Goal: Transaction & Acquisition: Purchase product/service

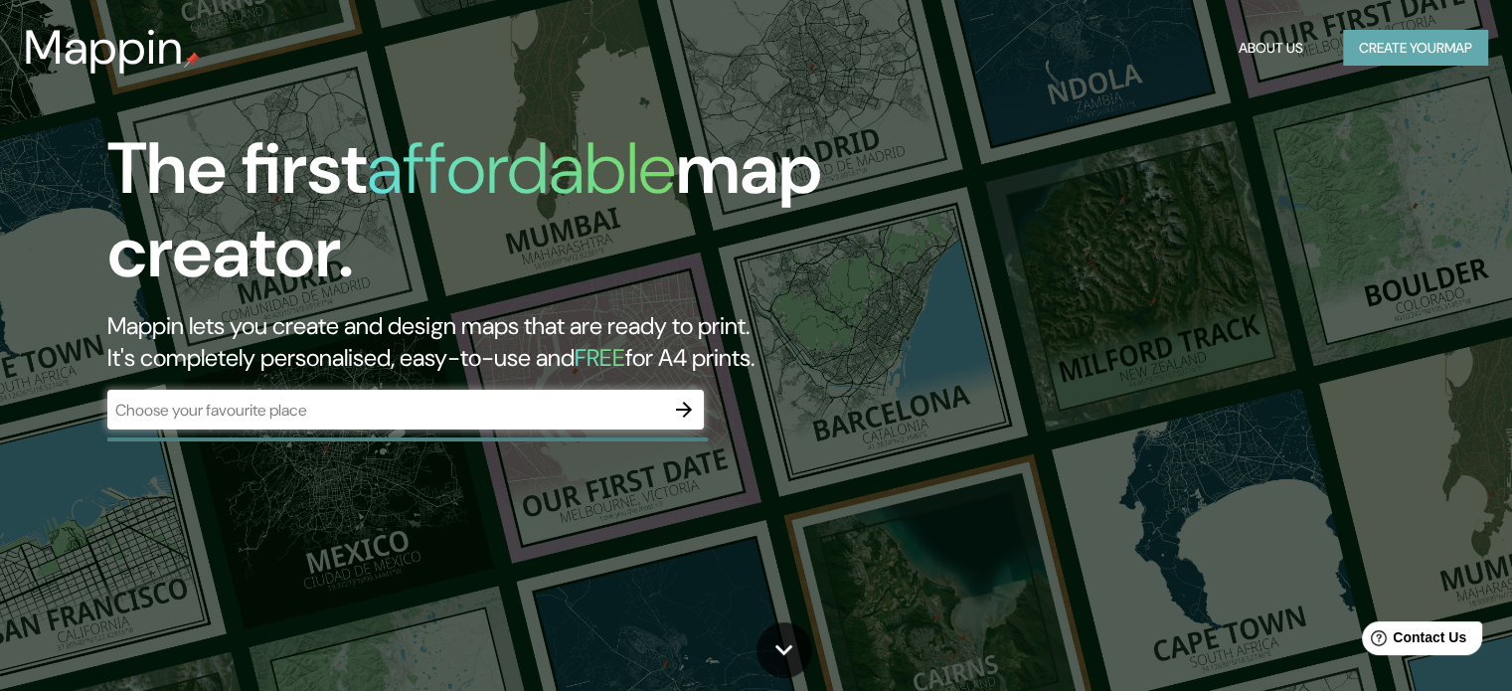
click at [1399, 50] on button "Create your map" at bounding box center [1415, 48] width 145 height 37
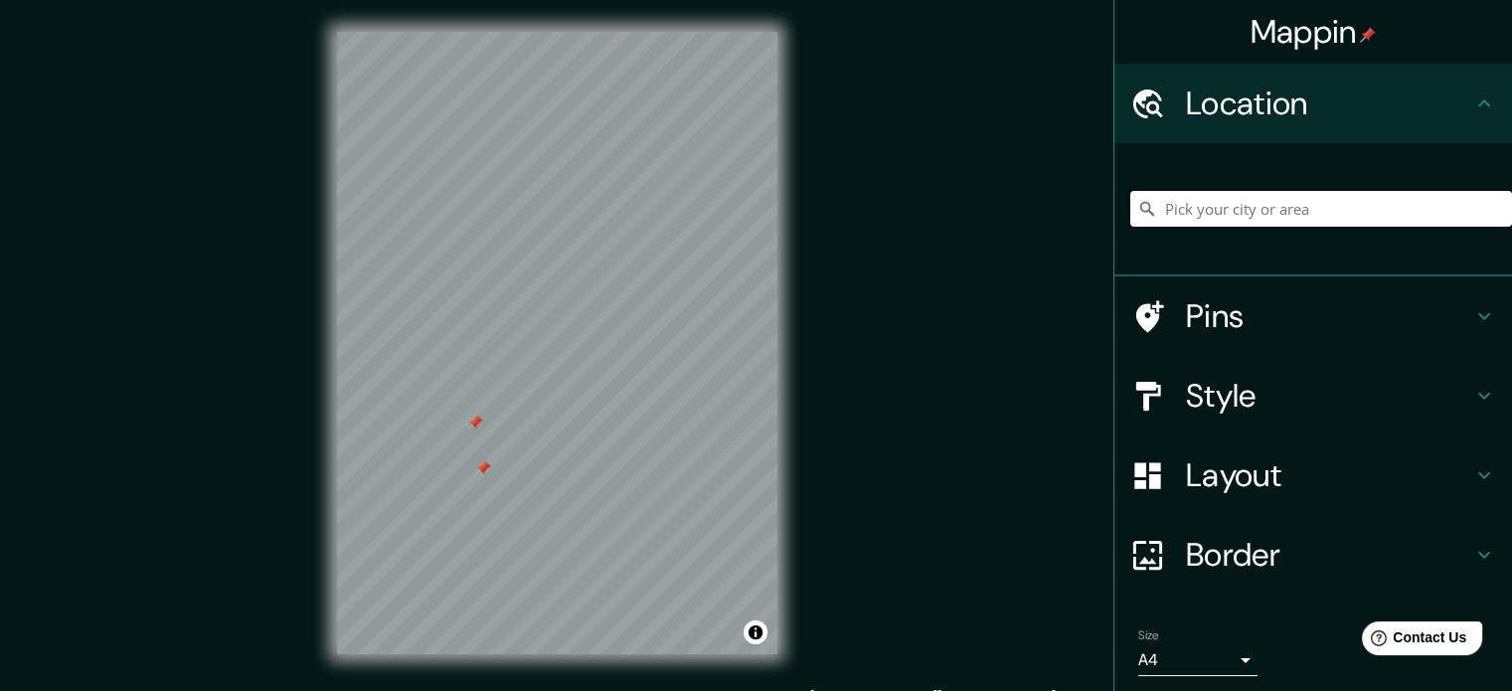
click at [1291, 199] on input "Pick your city or area" at bounding box center [1321, 209] width 382 height 36
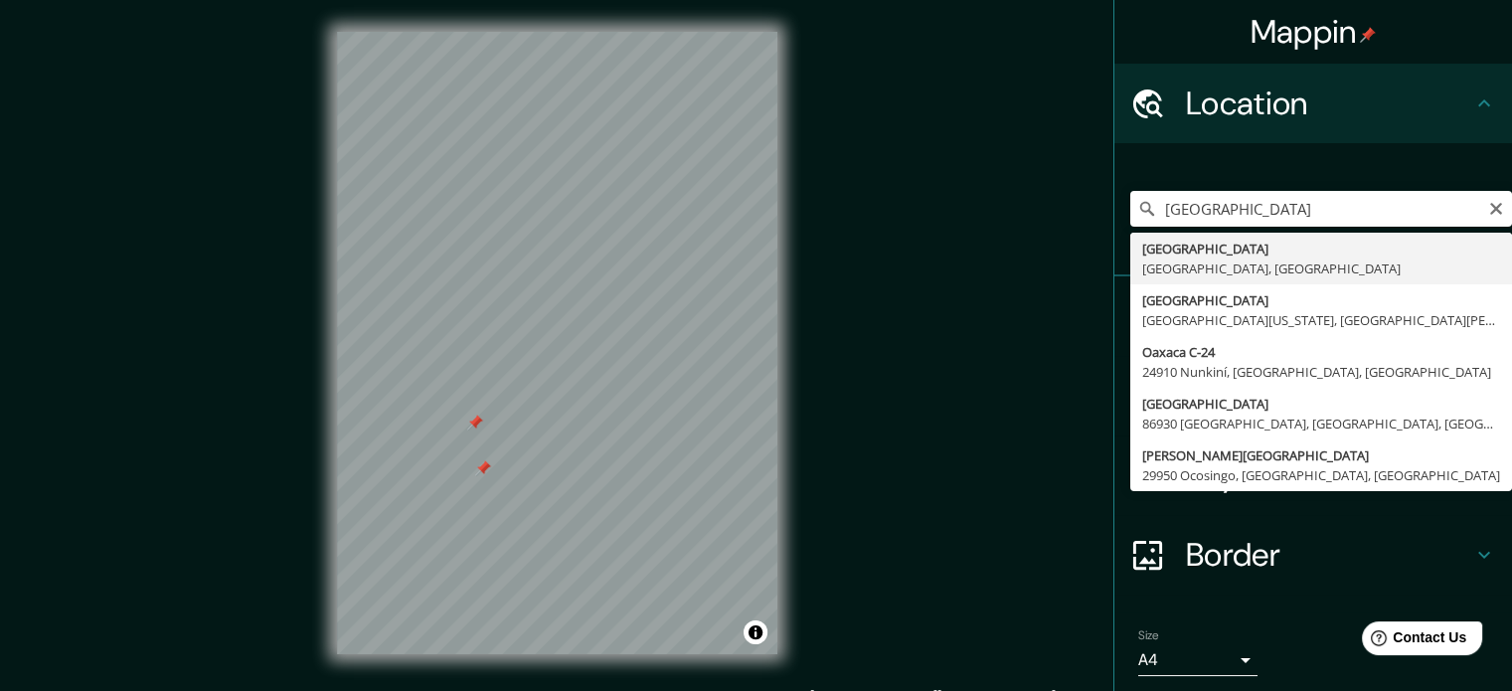
type input "[GEOGRAPHIC_DATA], [GEOGRAPHIC_DATA], [GEOGRAPHIC_DATA]"
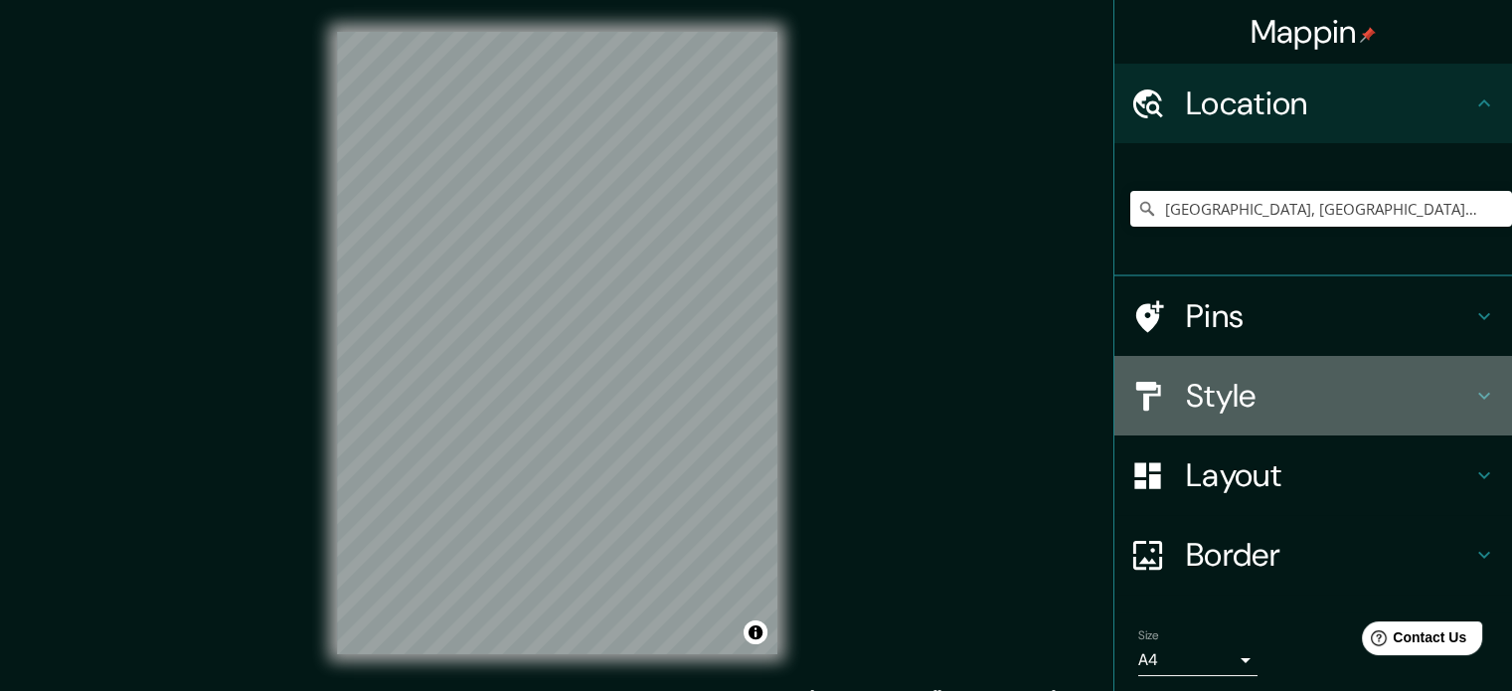
click at [1196, 369] on div "Style" at bounding box center [1313, 396] width 398 height 80
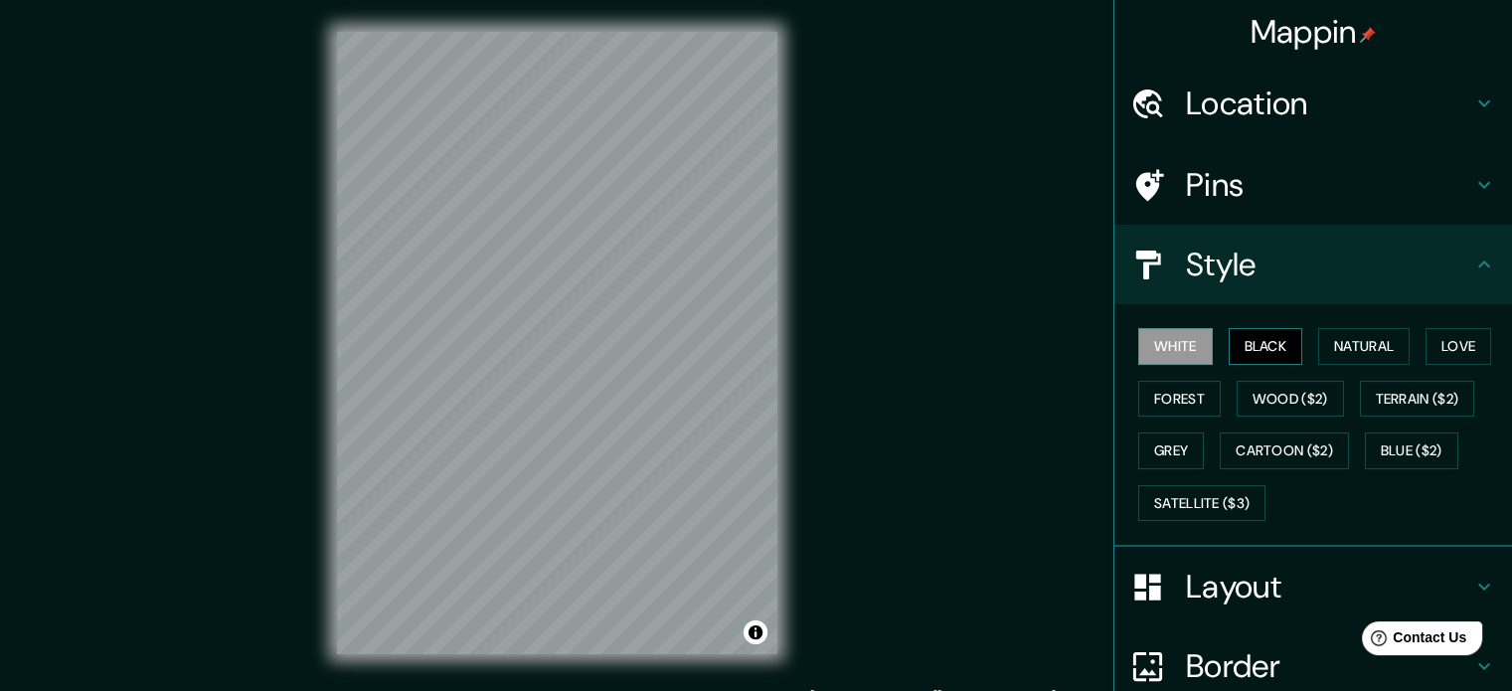
click at [1247, 333] on button "Black" at bounding box center [1266, 346] width 75 height 37
click at [1210, 341] on div "White Black Natural Love Forest Wood ($2) Terrain ($2) Grey Cartoon ($2) Blue (…" at bounding box center [1321, 424] width 382 height 209
click at [1348, 346] on button "Natural" at bounding box center [1363, 346] width 91 height 37
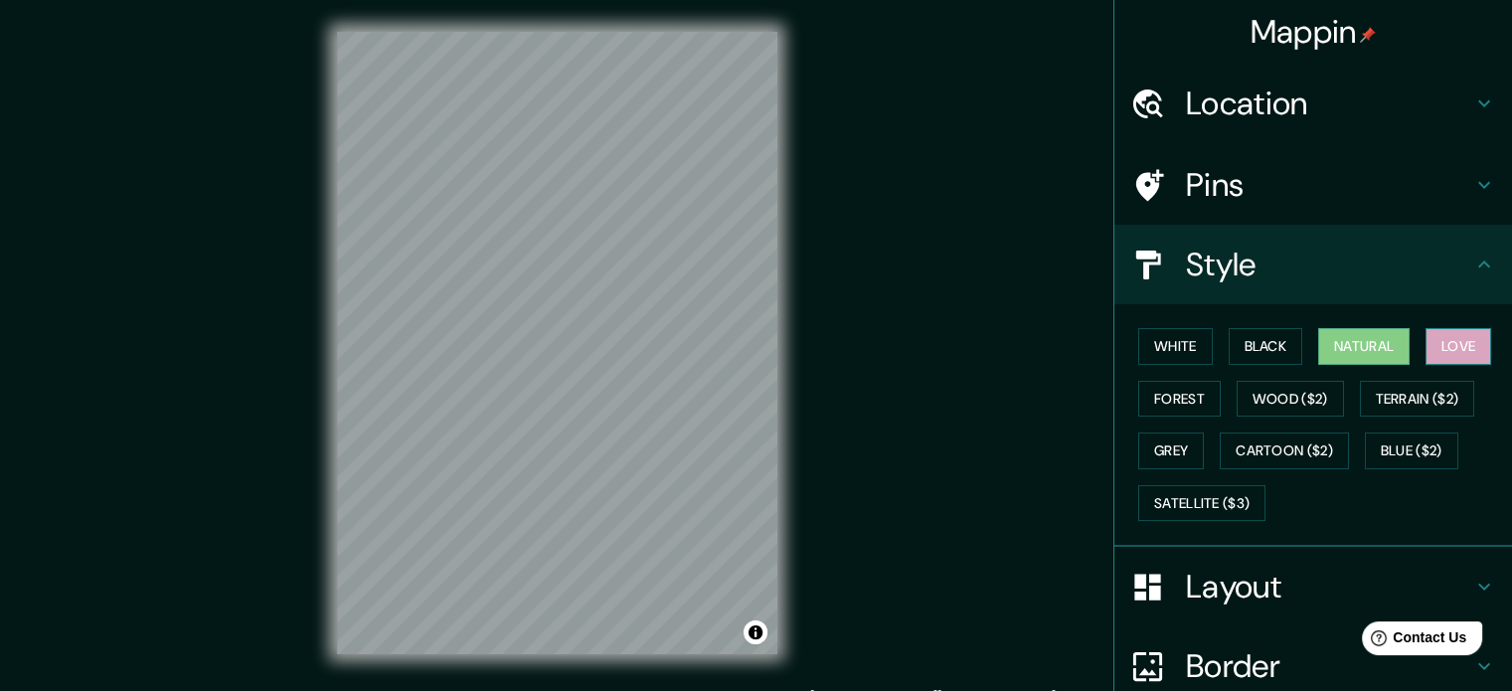
click at [1447, 339] on button "Love" at bounding box center [1459, 346] width 66 height 37
click at [1444, 365] on div "White Black Natural Love Forest Wood ($2) Terrain ($2) Grey Cartoon ($2) Blue (…" at bounding box center [1321, 424] width 382 height 209
click at [1432, 389] on button "Terrain ($2)" at bounding box center [1417, 399] width 115 height 37
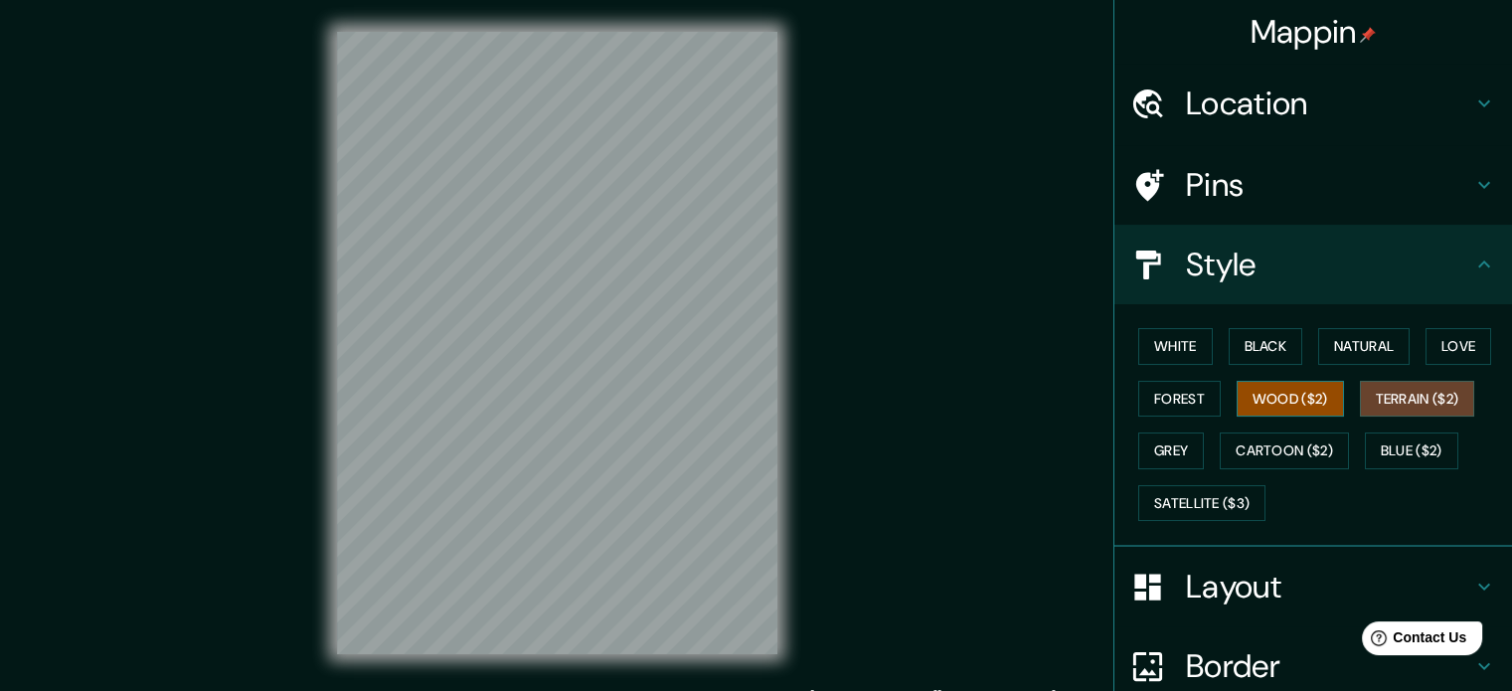
click at [1285, 400] on button "Wood ($2)" at bounding box center [1290, 399] width 107 height 37
click at [1237, 401] on button "Wood ($2)" at bounding box center [1290, 399] width 107 height 37
click at [1149, 393] on button "Forest" at bounding box center [1179, 399] width 83 height 37
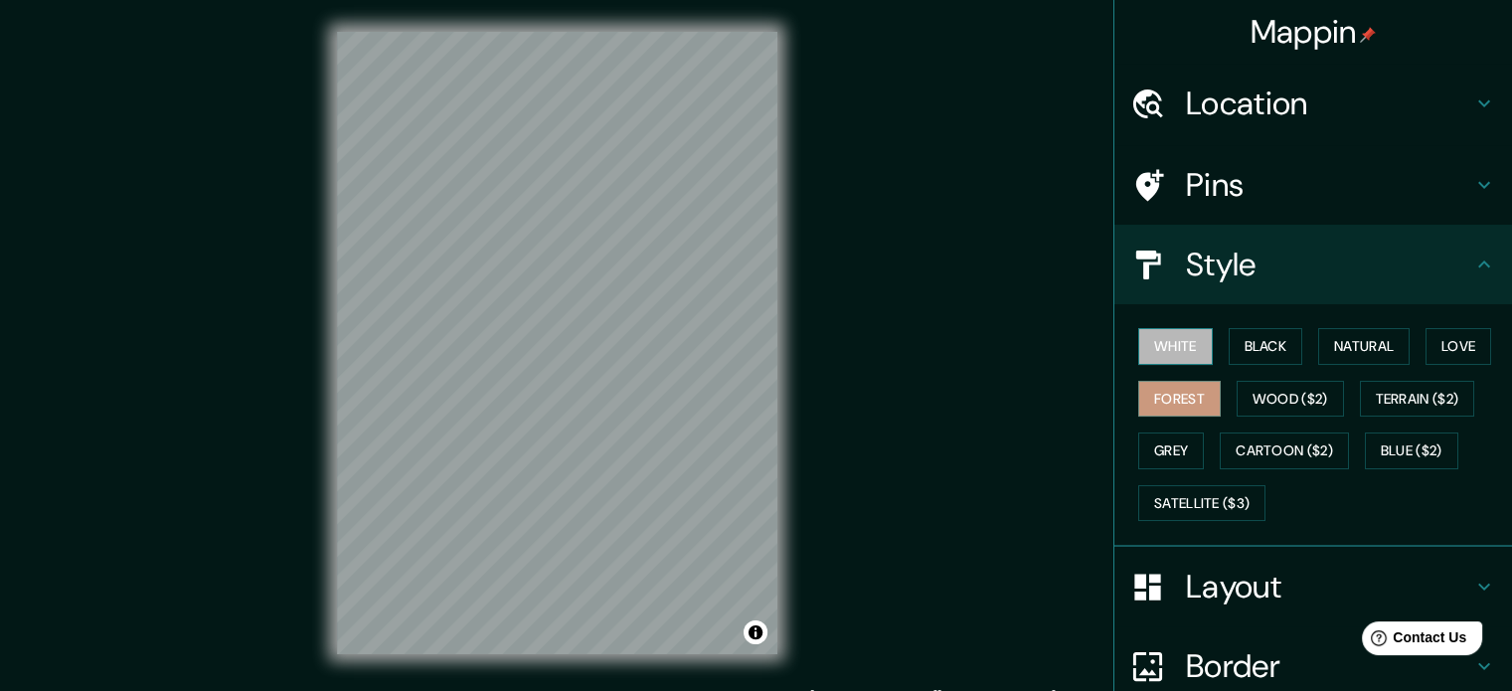
click at [1169, 339] on button "White" at bounding box center [1175, 346] width 75 height 37
click at [1153, 452] on button "Grey" at bounding box center [1171, 450] width 66 height 37
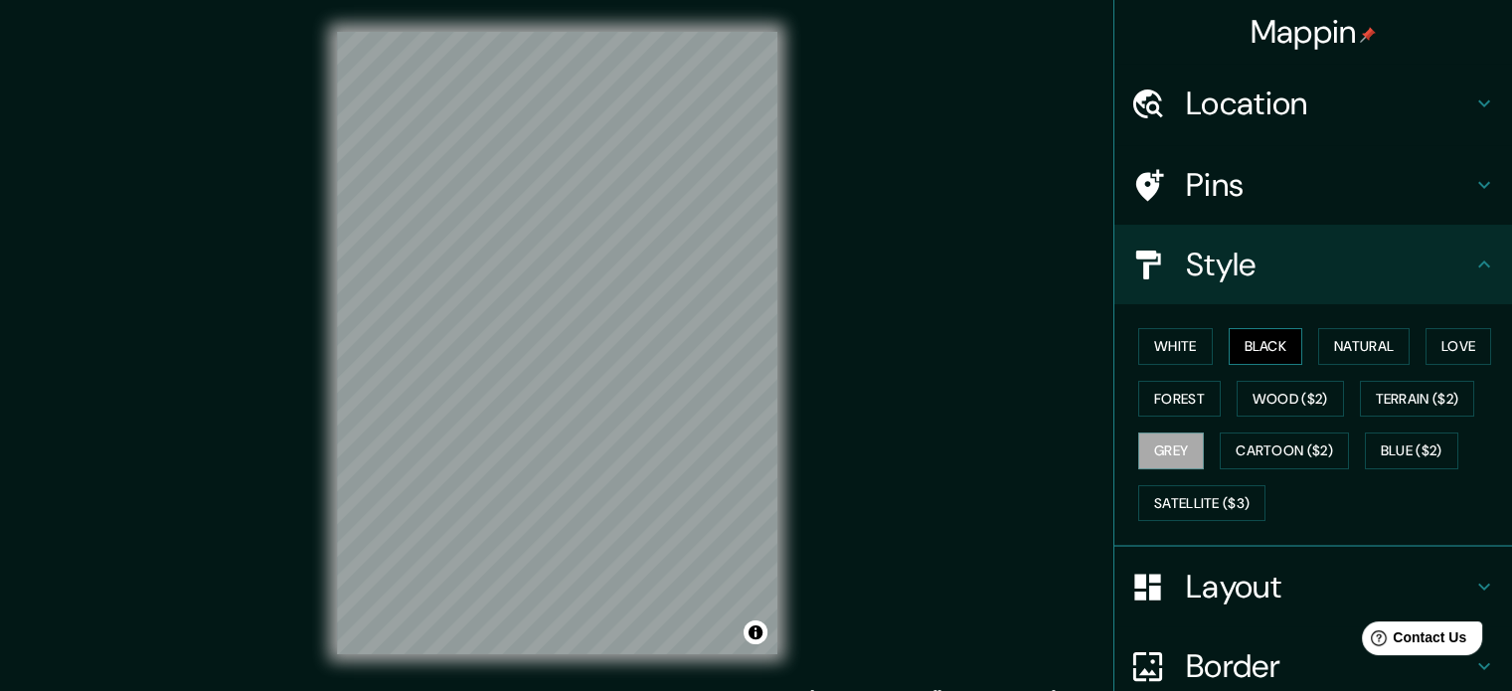
click at [1245, 345] on button "Black" at bounding box center [1266, 346] width 75 height 37
click at [1187, 349] on button "White" at bounding box center [1175, 346] width 75 height 37
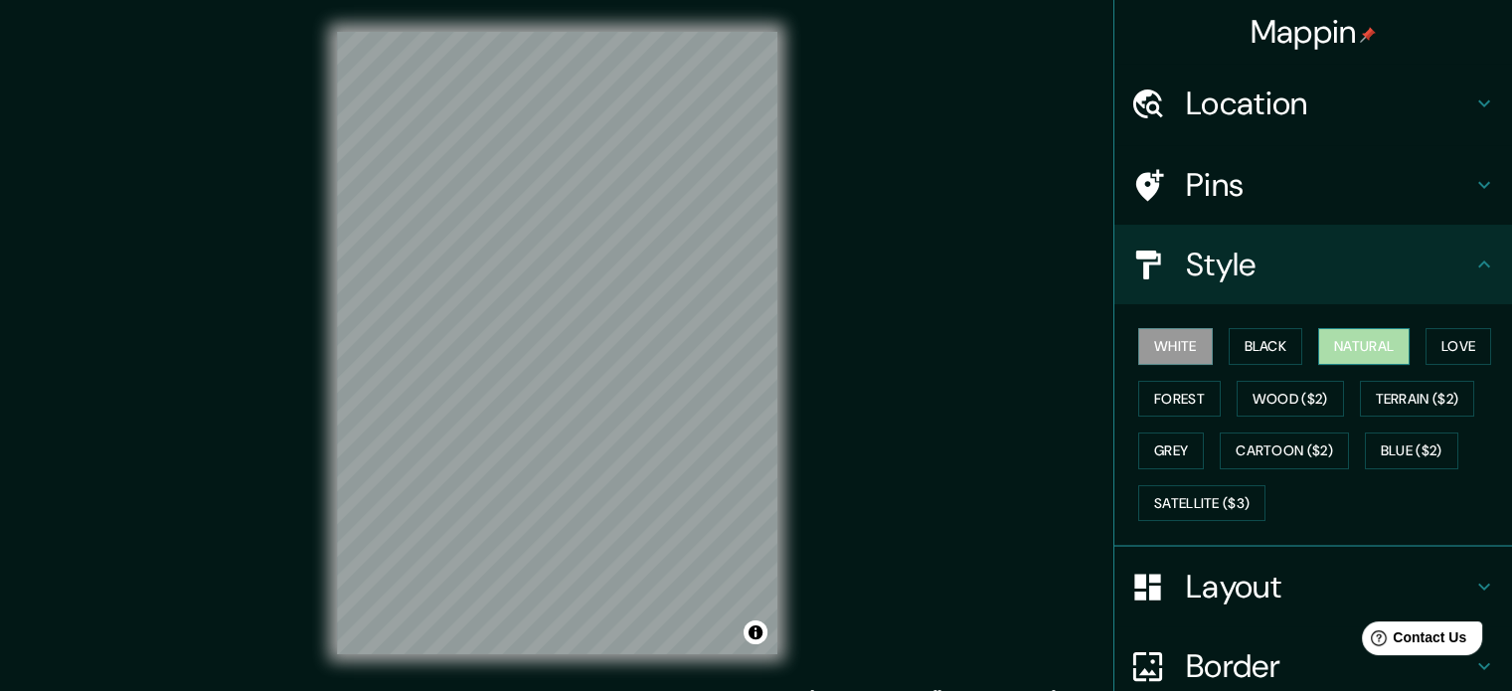
click at [1350, 341] on button "Natural" at bounding box center [1363, 346] width 91 height 37
click at [1467, 341] on button "Love" at bounding box center [1459, 346] width 66 height 37
click at [1355, 349] on button "Natural" at bounding box center [1363, 346] width 91 height 37
click at [794, 453] on div "© Mapbox © OpenStreetMap Improve this map" at bounding box center [557, 343] width 504 height 686
click at [1215, 580] on h4 "Layout" at bounding box center [1329, 587] width 286 height 40
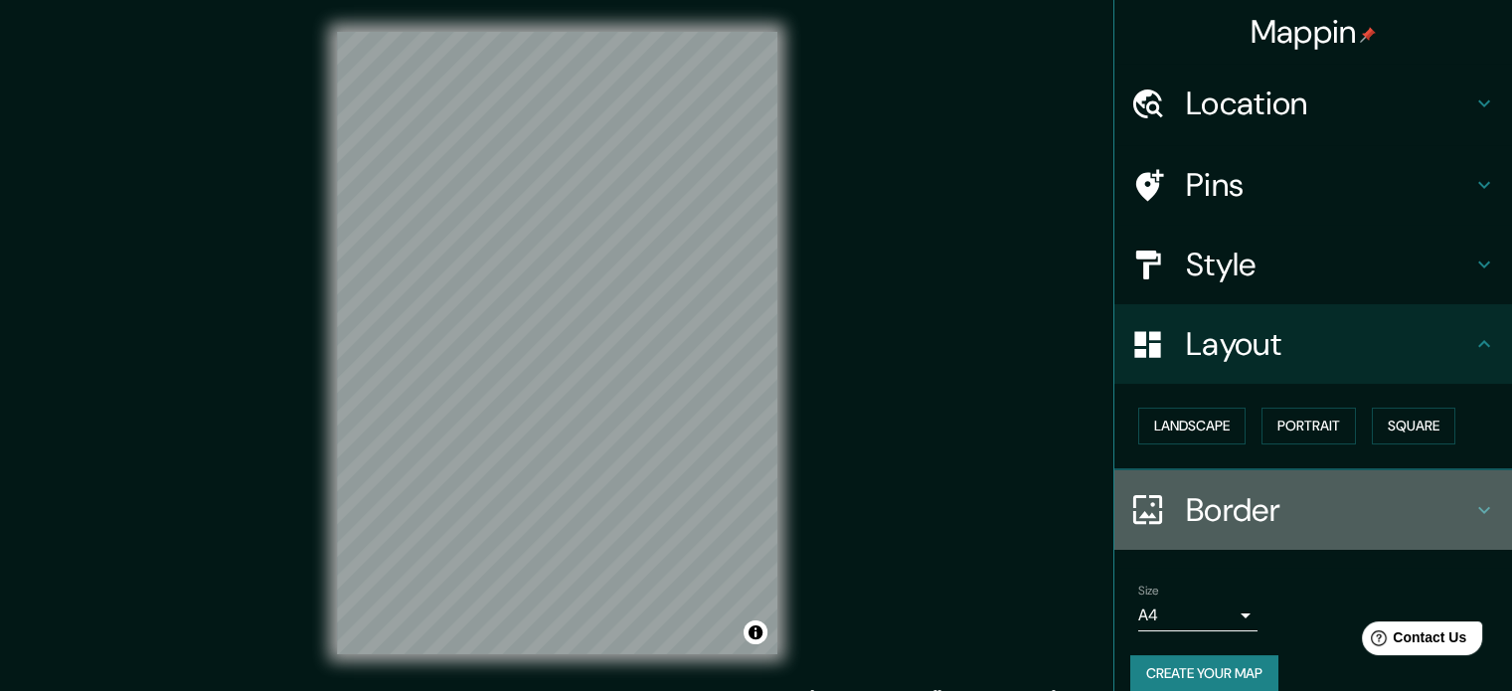
click at [1224, 527] on h4 "Border" at bounding box center [1329, 510] width 286 height 40
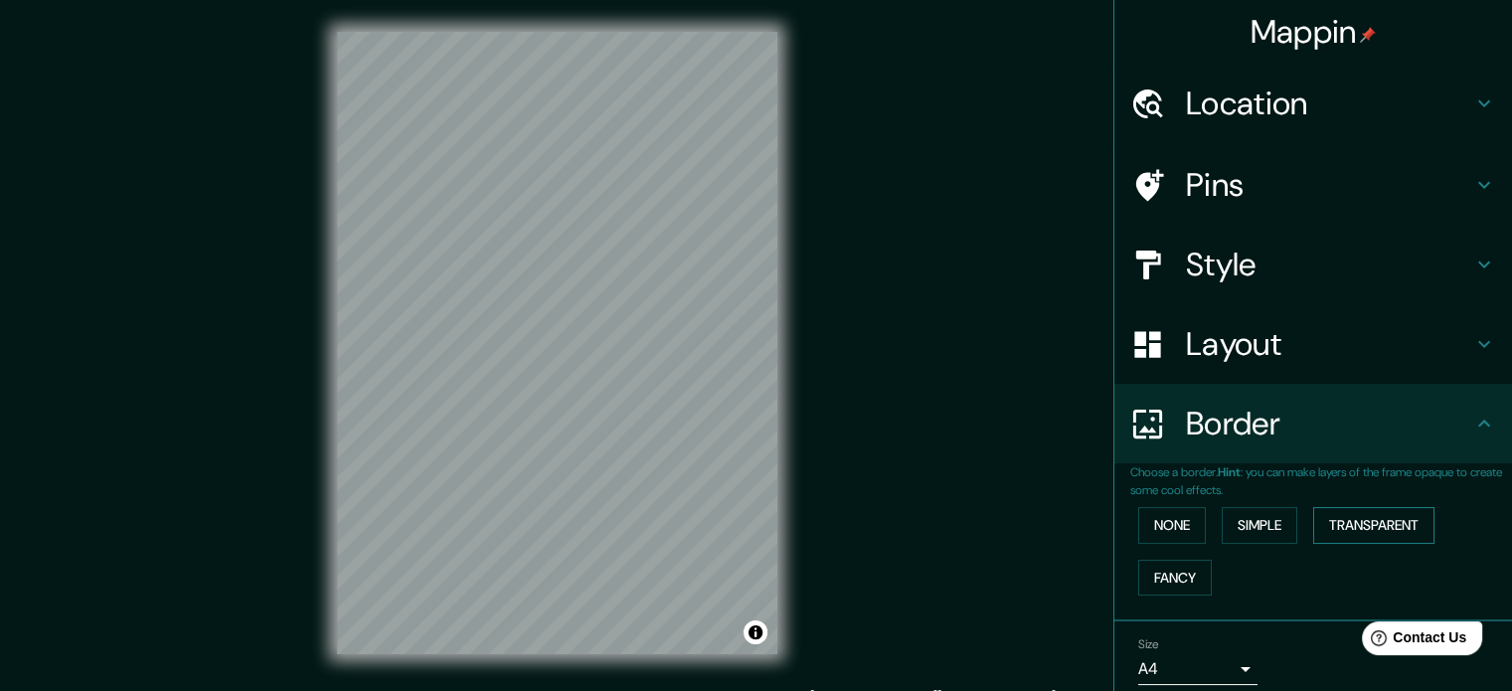
click at [1313, 512] on button "Transparent" at bounding box center [1373, 525] width 121 height 37
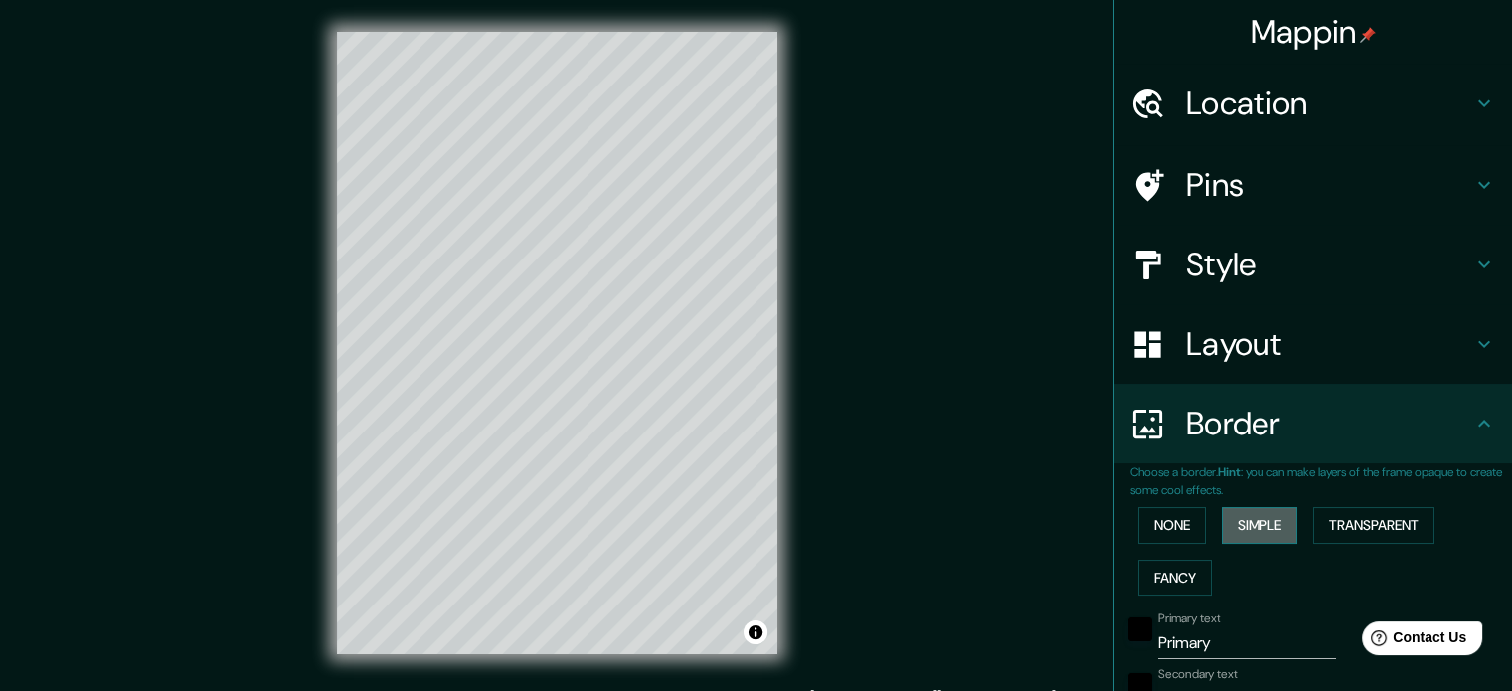
click at [1276, 524] on button "Simple" at bounding box center [1260, 525] width 76 height 37
click at [1357, 512] on button "Transparent" at bounding box center [1373, 525] width 121 height 37
click at [1153, 569] on button "Fancy" at bounding box center [1175, 578] width 74 height 37
click at [1167, 529] on button "None" at bounding box center [1172, 525] width 68 height 37
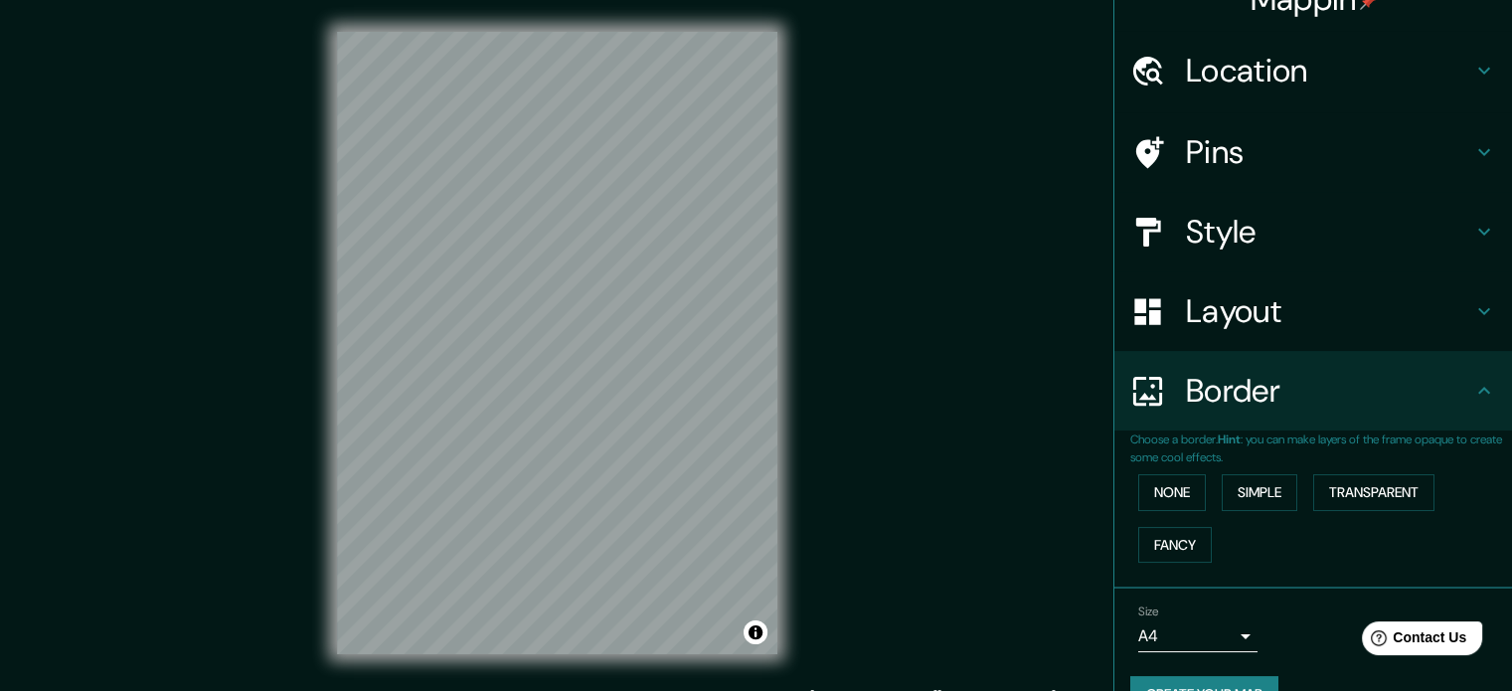
scroll to position [76, 0]
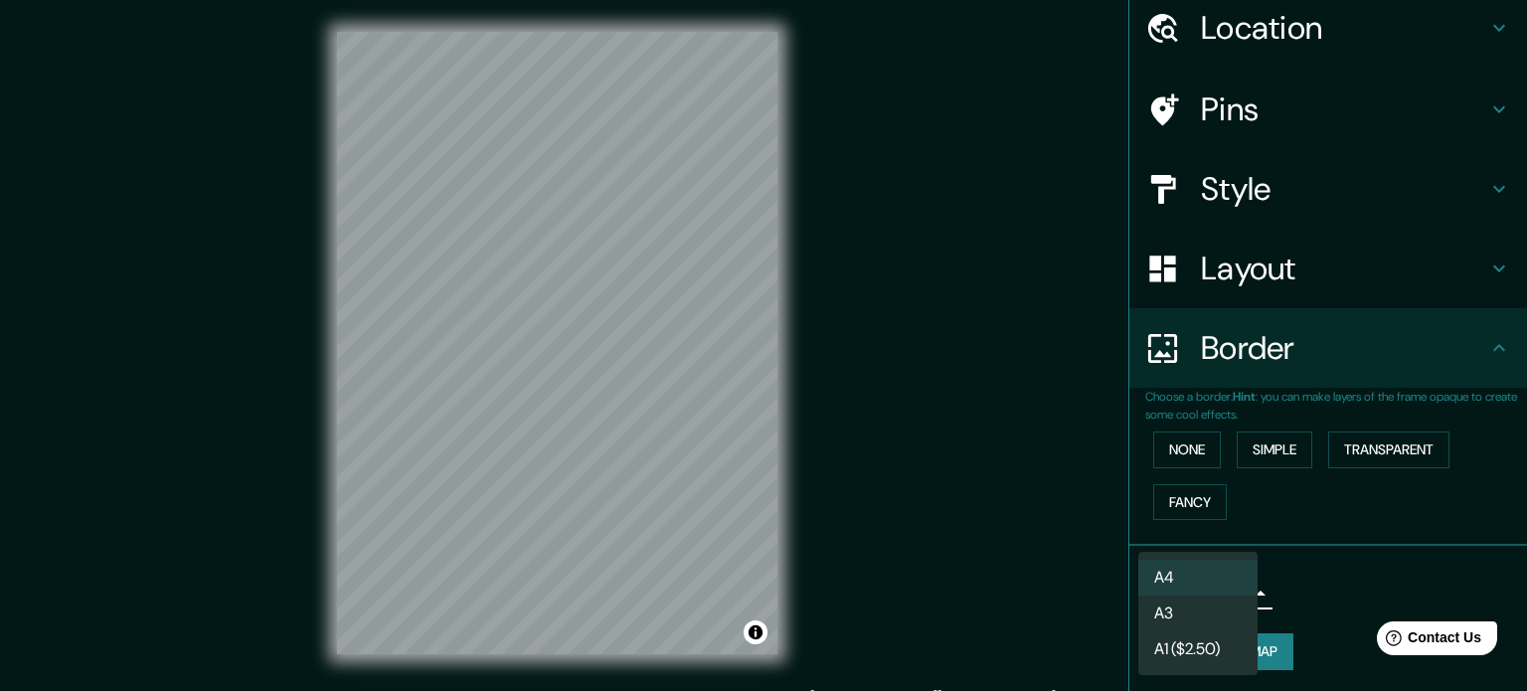
click at [1232, 578] on body "Mappin Location [GEOGRAPHIC_DATA], [GEOGRAPHIC_DATA], [GEOGRAPHIC_DATA] Pins St…" at bounding box center [763, 345] width 1527 height 691
click at [1228, 622] on li "A3" at bounding box center [1197, 613] width 119 height 36
type input "a4"
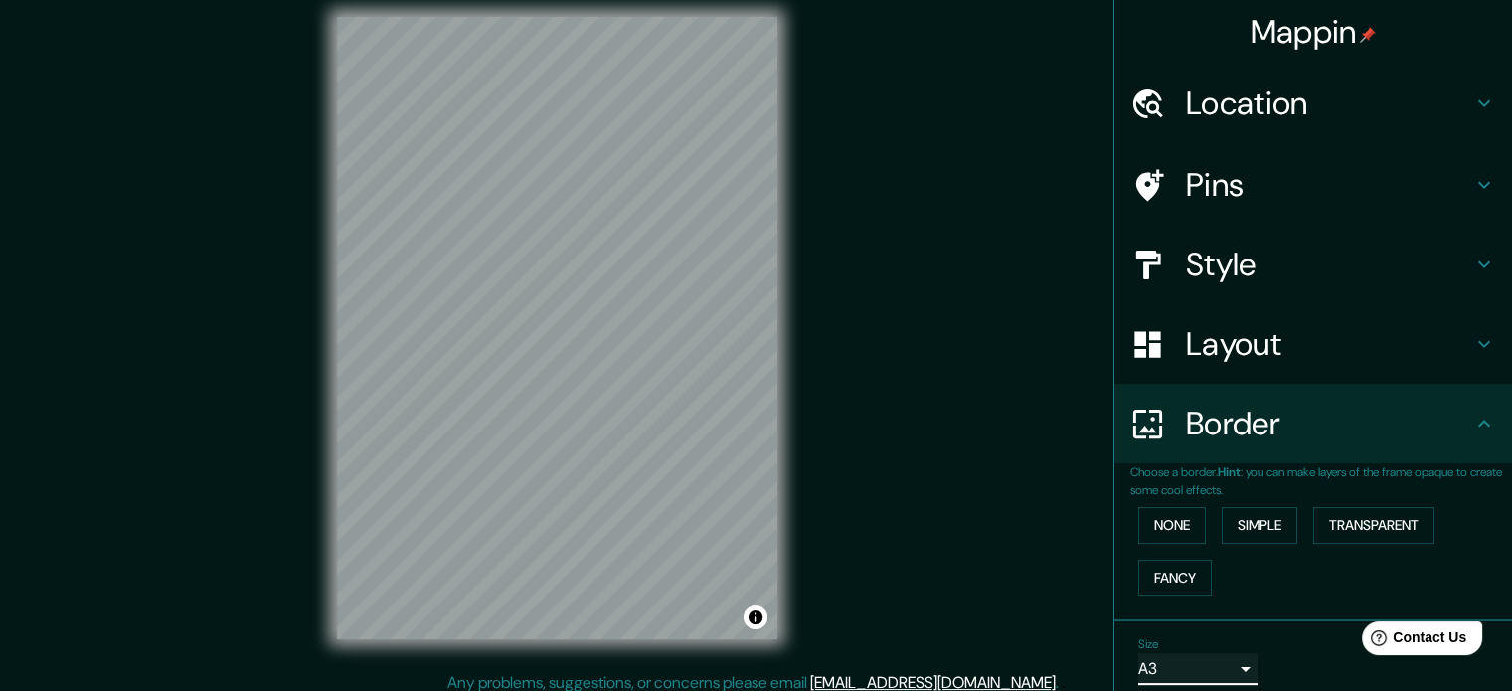
scroll to position [0, 0]
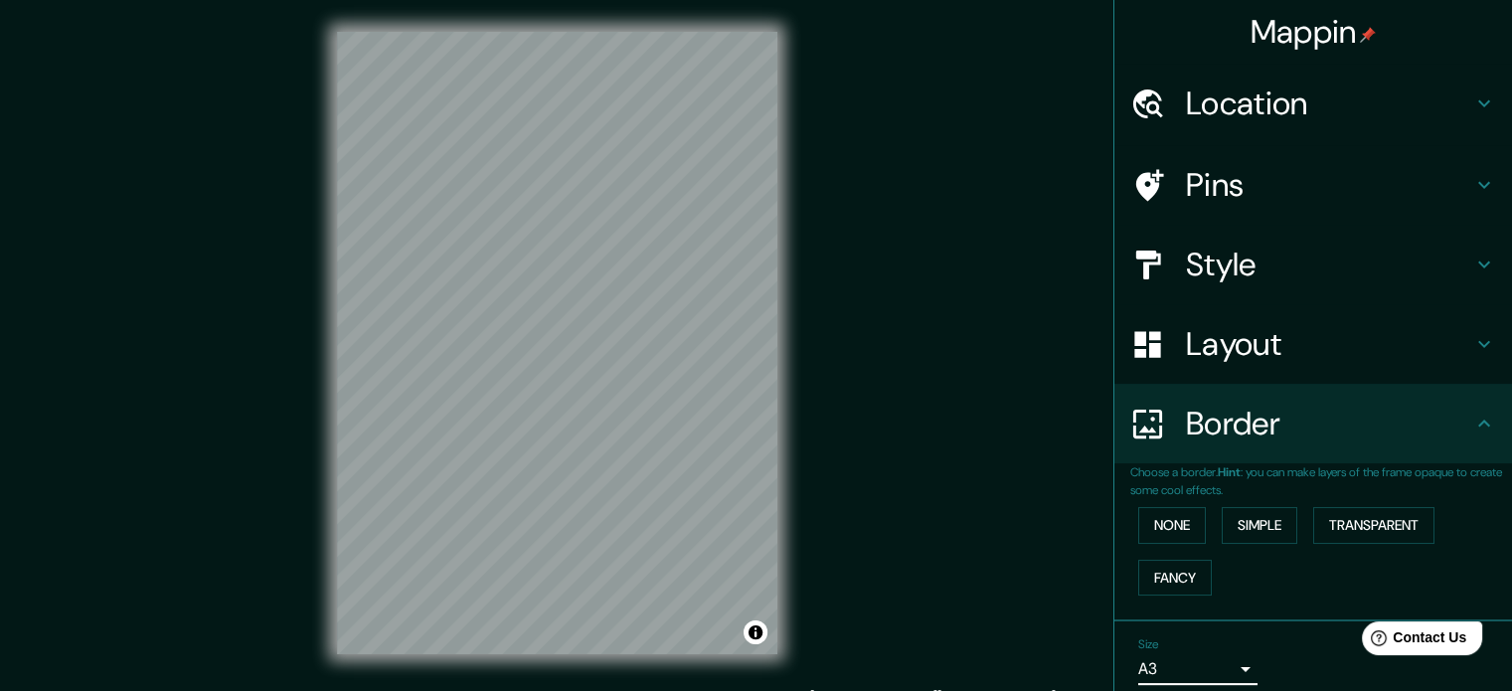
click at [1248, 85] on h4 "Location" at bounding box center [1329, 104] width 286 height 40
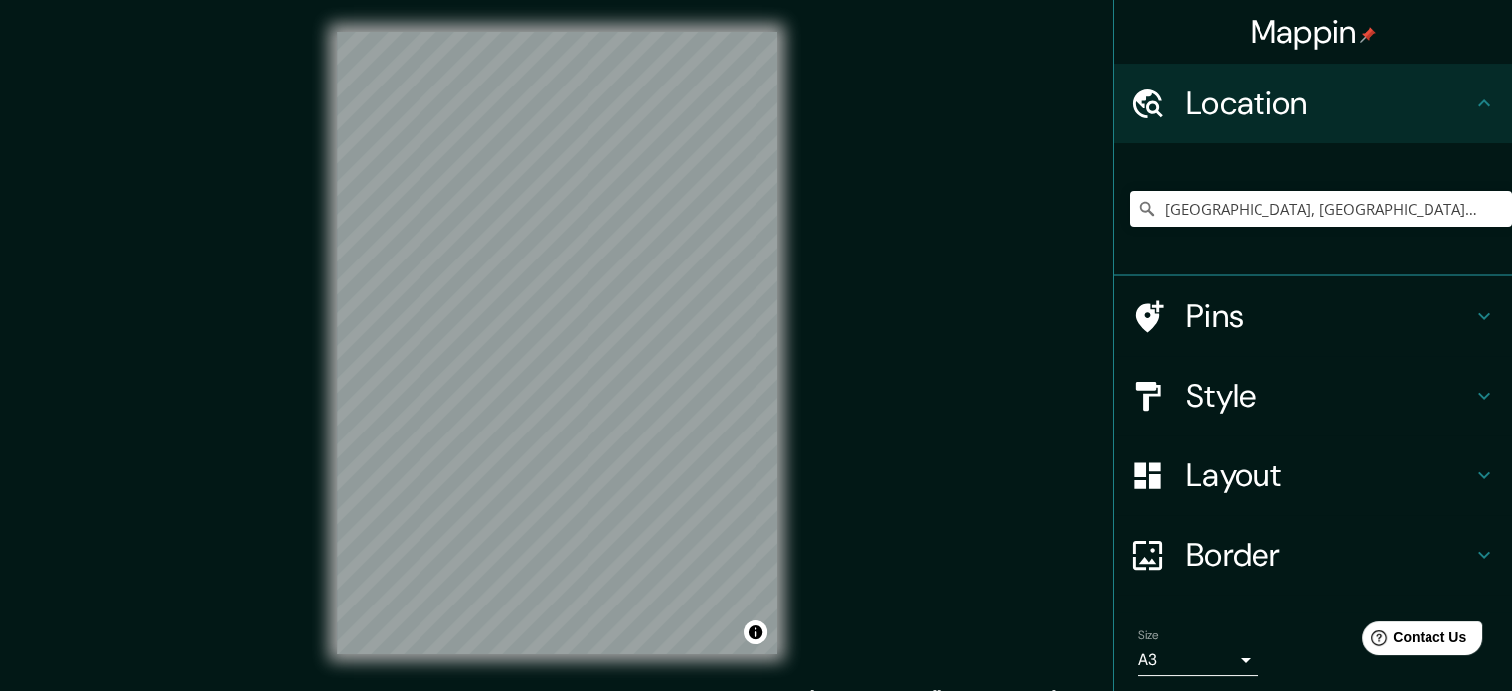
click at [1249, 66] on div "Location" at bounding box center [1313, 104] width 398 height 80
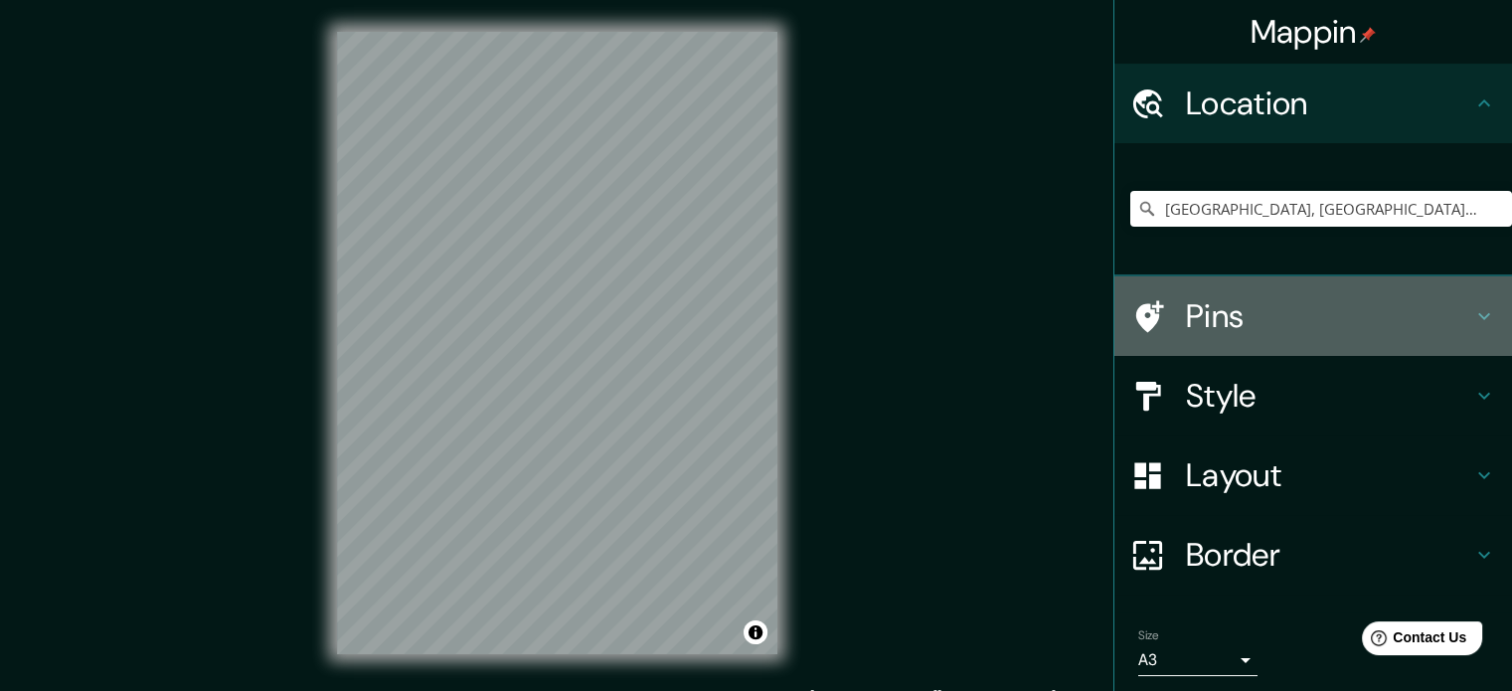
drag, startPoint x: 1240, startPoint y: 333, endPoint x: 1241, endPoint y: 352, distance: 18.9
click at [1240, 333] on h4 "Pins" at bounding box center [1329, 316] width 286 height 40
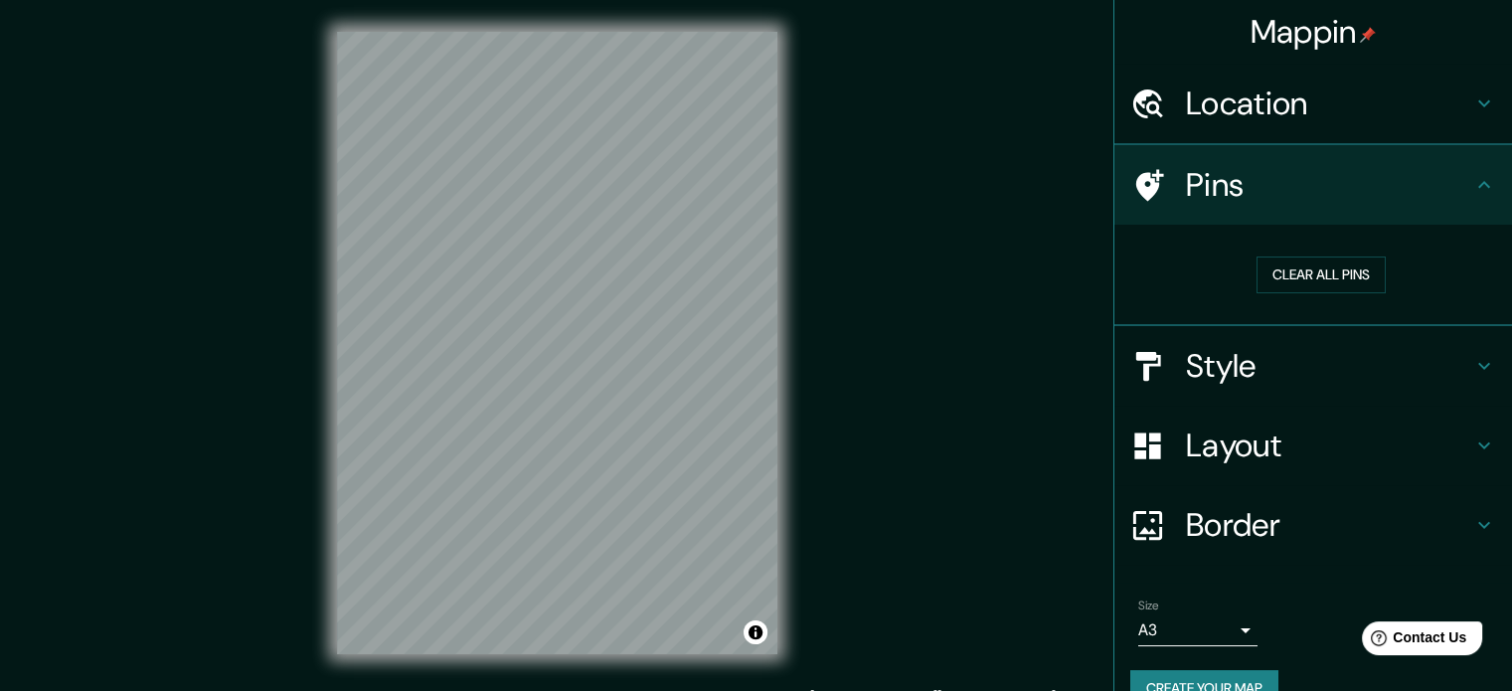
click at [1241, 361] on h4 "Style" at bounding box center [1329, 366] width 286 height 40
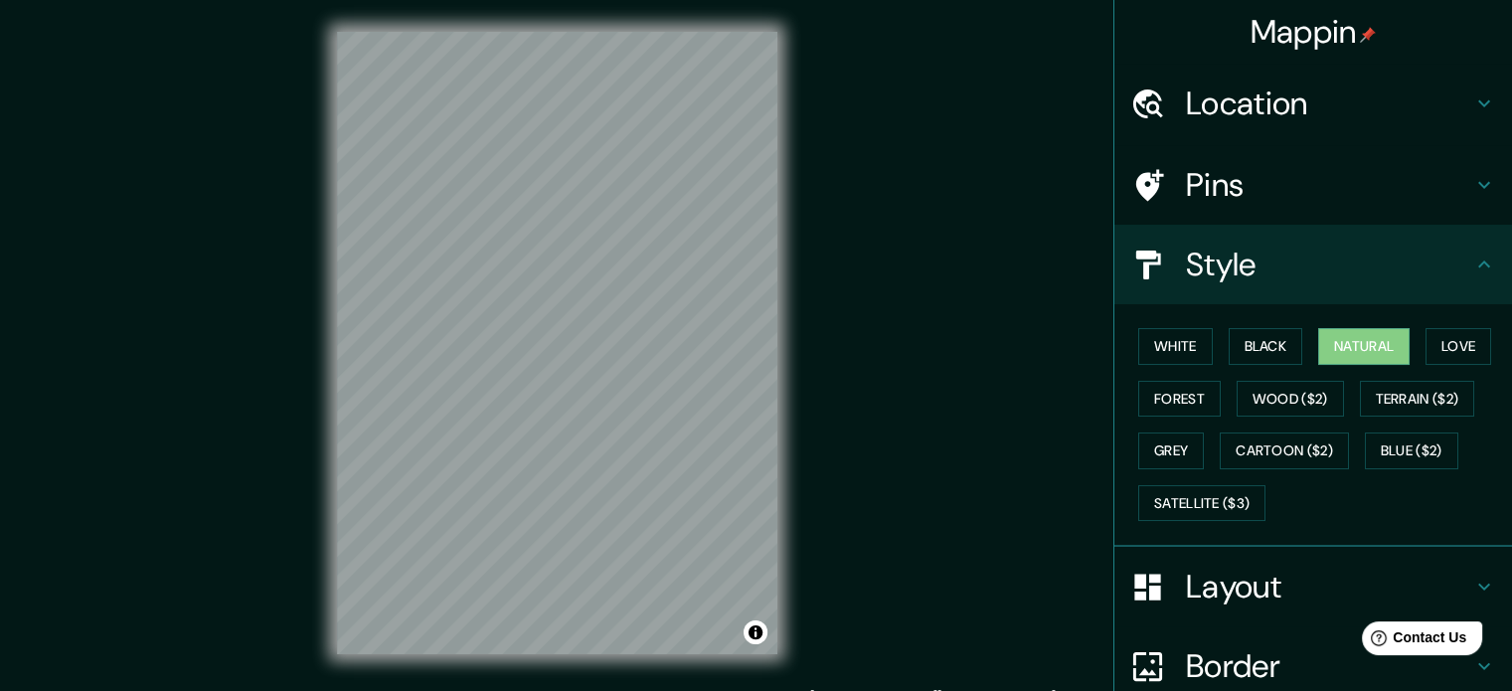
click at [1274, 679] on h4 "Border" at bounding box center [1329, 666] width 286 height 40
